Goal: Task Accomplishment & Management: Use online tool/utility

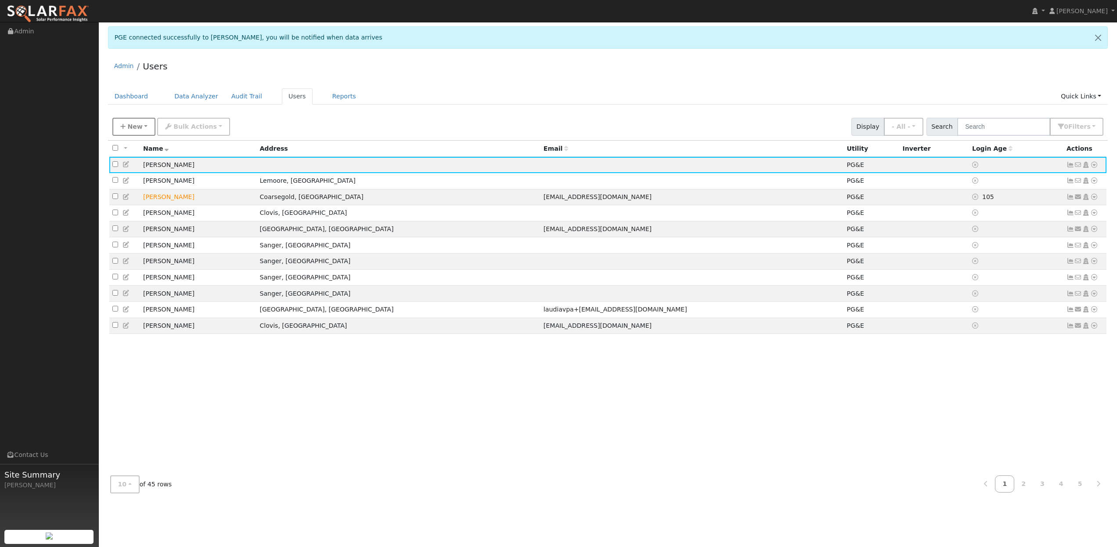
click at [129, 127] on span "New" at bounding box center [134, 126] width 15 height 7
click at [137, 147] on link "Add User" at bounding box center [149, 146] width 73 height 12
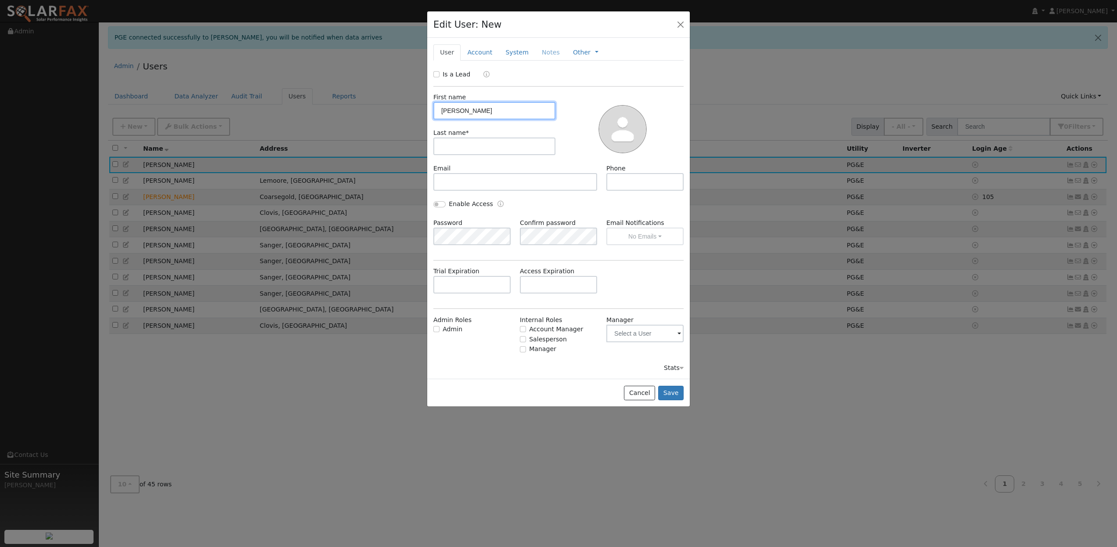
type input "Alfred"
type input "yracheta"
click at [673, 389] on button "Save" at bounding box center [670, 393] width 25 height 15
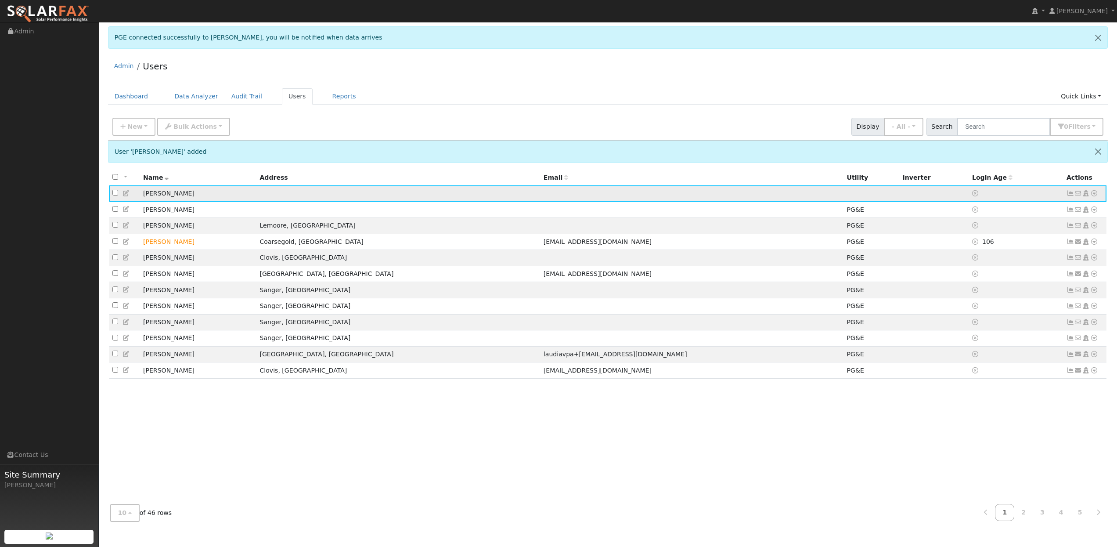
click at [1096, 194] on icon at bounding box center [1094, 193] width 8 height 6
click at [1002, 263] on link "Utility" at bounding box center [1003, 260] width 61 height 12
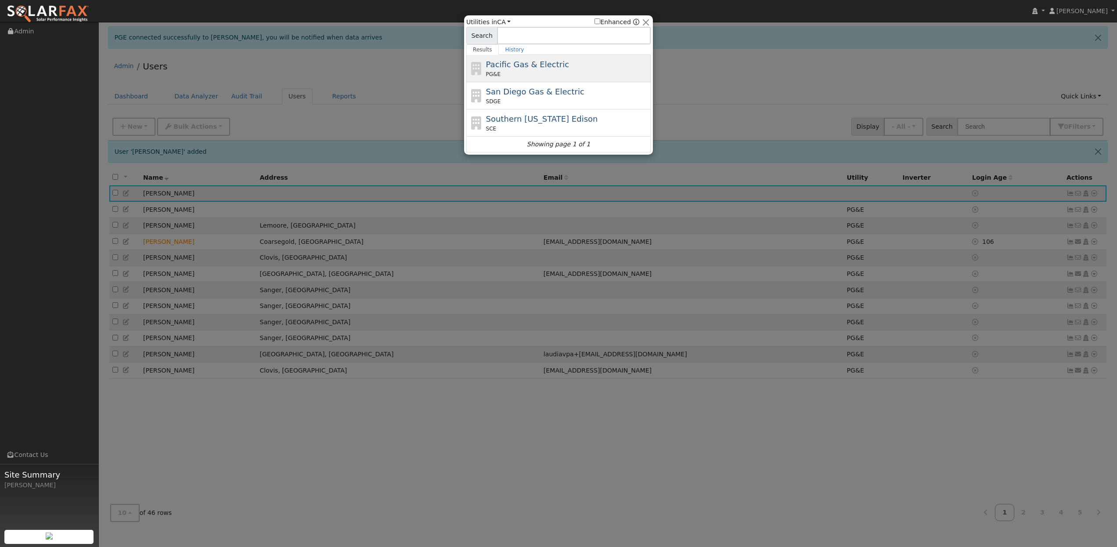
click at [559, 71] on div "PG&E" at bounding box center [567, 74] width 163 height 8
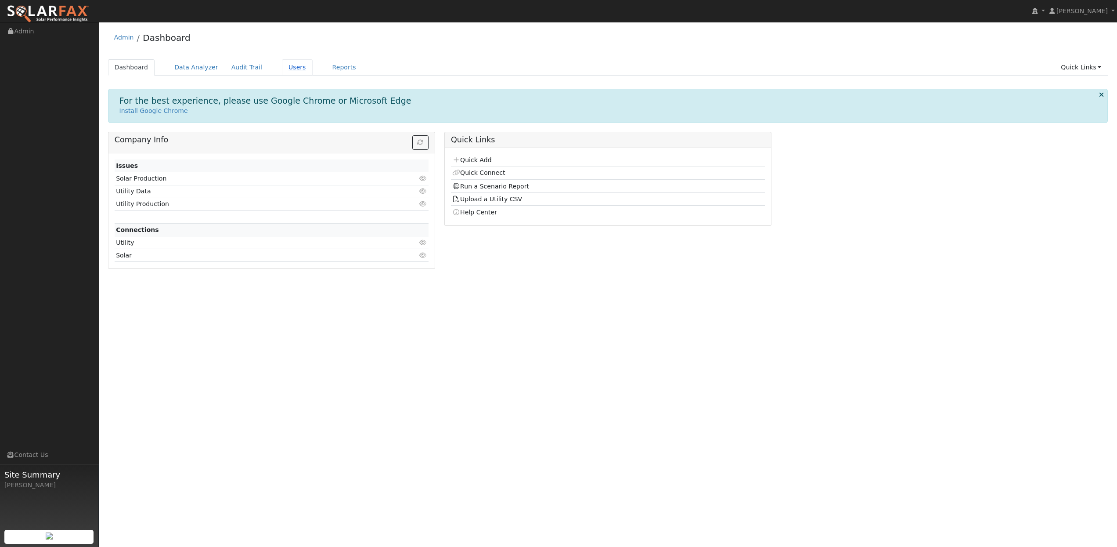
click at [296, 70] on link "Users" at bounding box center [297, 67] width 31 height 16
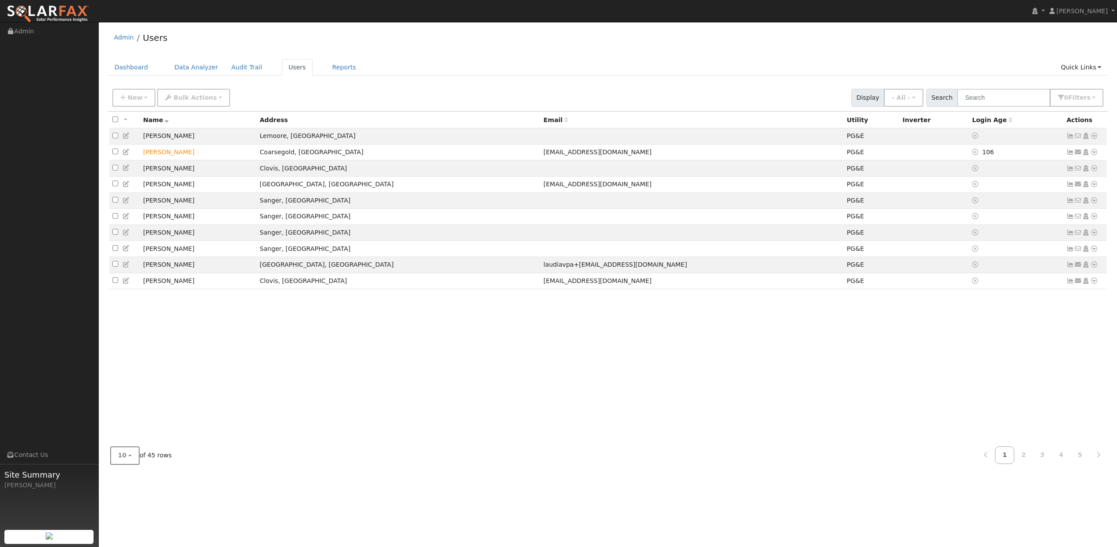
click at [126, 454] on button "10" at bounding box center [124, 455] width 29 height 18
click at [123, 422] on link "50" at bounding box center [141, 423] width 61 height 12
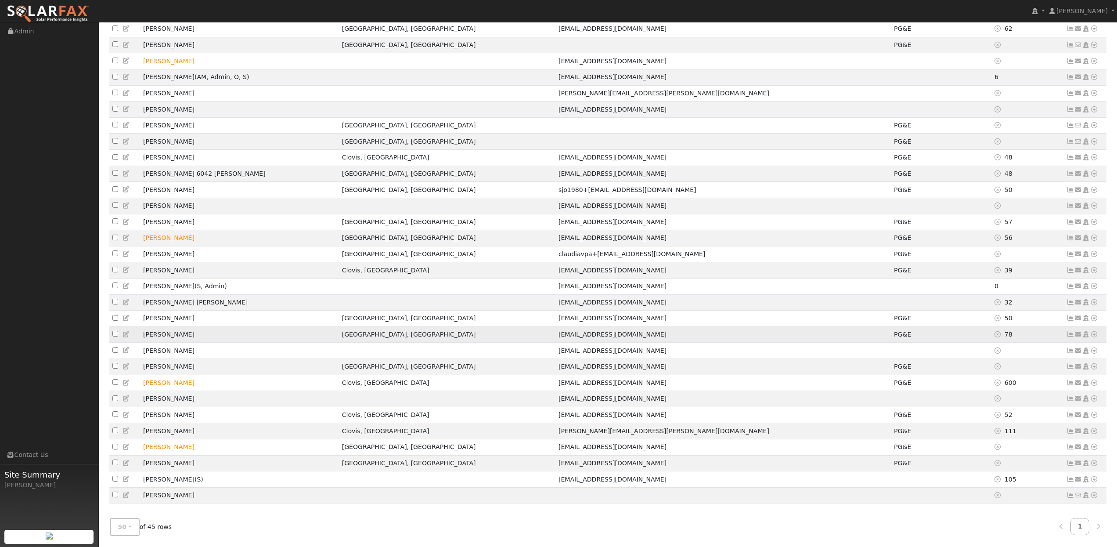
scroll to position [373, 0]
click at [1096, 496] on icon at bounding box center [1094, 495] width 8 height 6
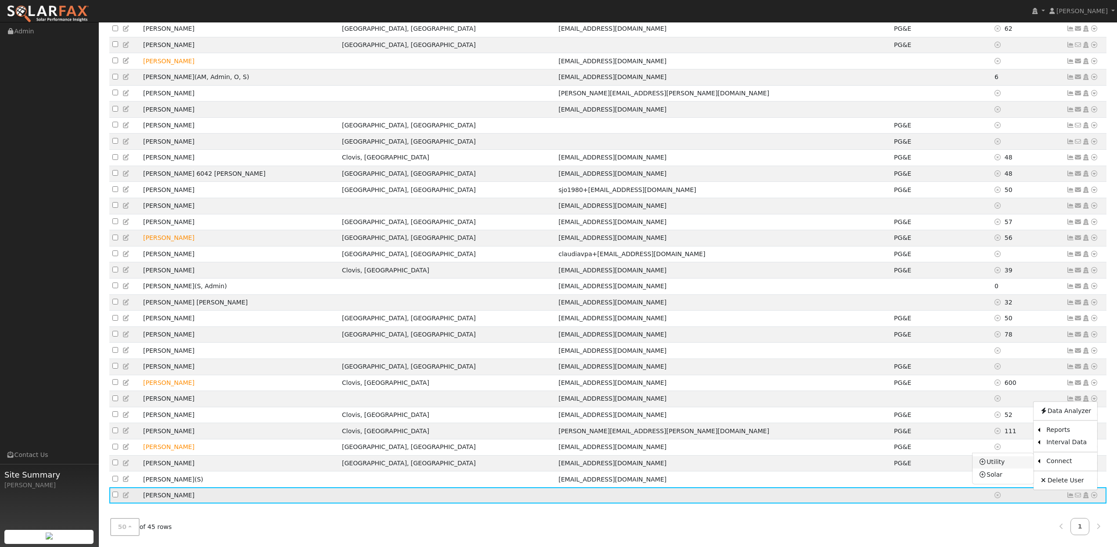
click at [997, 464] on link "Utility" at bounding box center [1003, 462] width 61 height 12
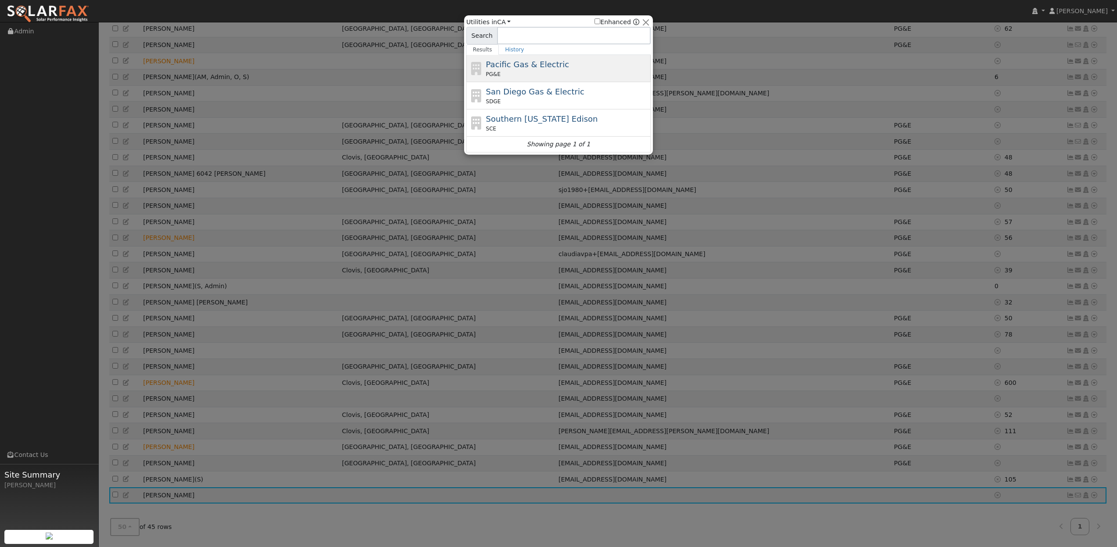
click at [532, 67] on span "Pacific Gas & Electric" at bounding box center [527, 64] width 83 height 9
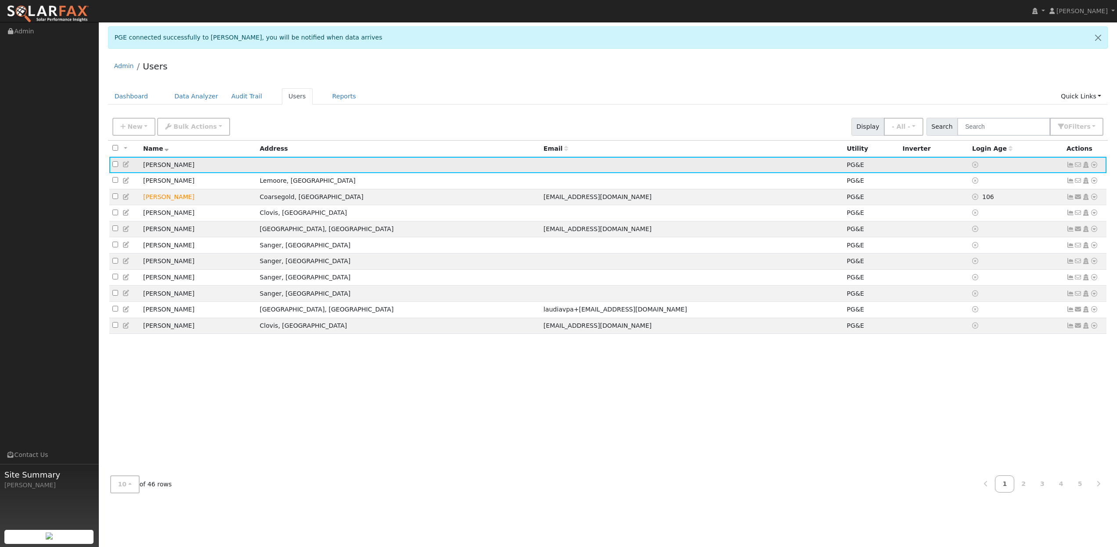
click at [1095, 167] on icon at bounding box center [1094, 165] width 8 height 6
click at [1002, 226] on link "Export to CSV" at bounding box center [1001, 224] width 65 height 12
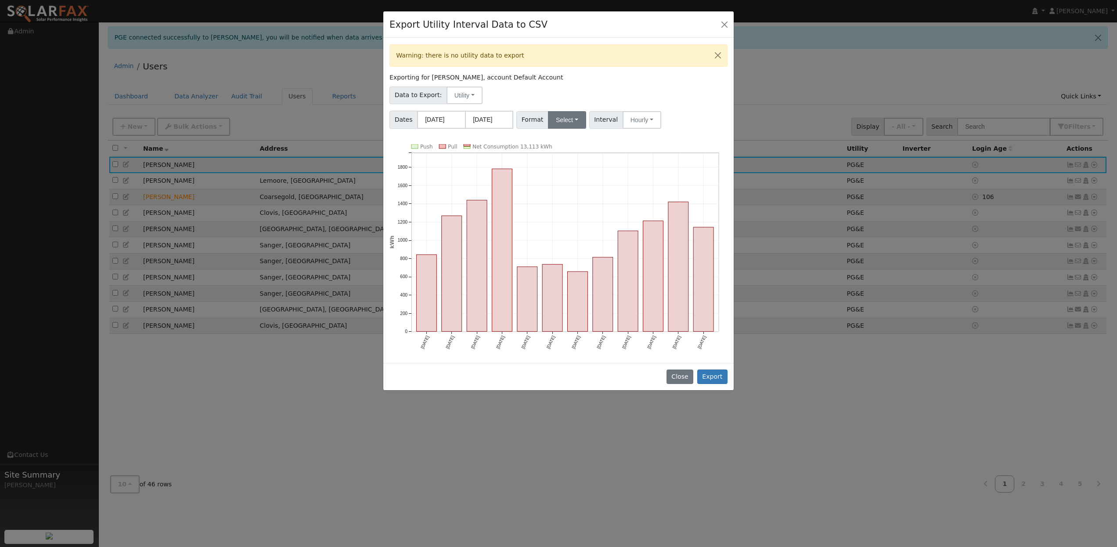
click at [575, 119] on button "Select" at bounding box center [567, 120] width 38 height 18
click at [557, 219] on link "OpenSolar" at bounding box center [578, 219] width 63 height 12
click at [714, 376] on button "Export" at bounding box center [712, 376] width 30 height 15
